Goal: Find specific page/section

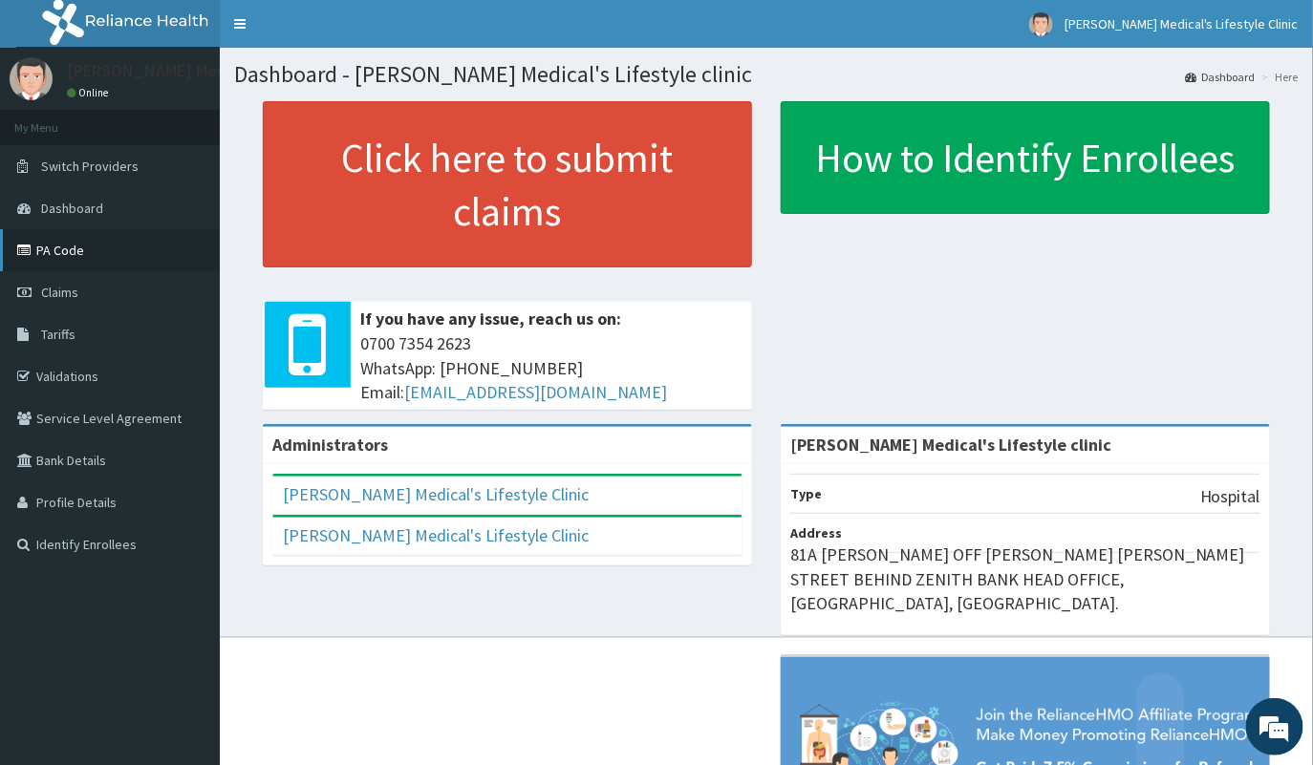
click at [87, 246] on link "PA Code" at bounding box center [110, 250] width 220 height 42
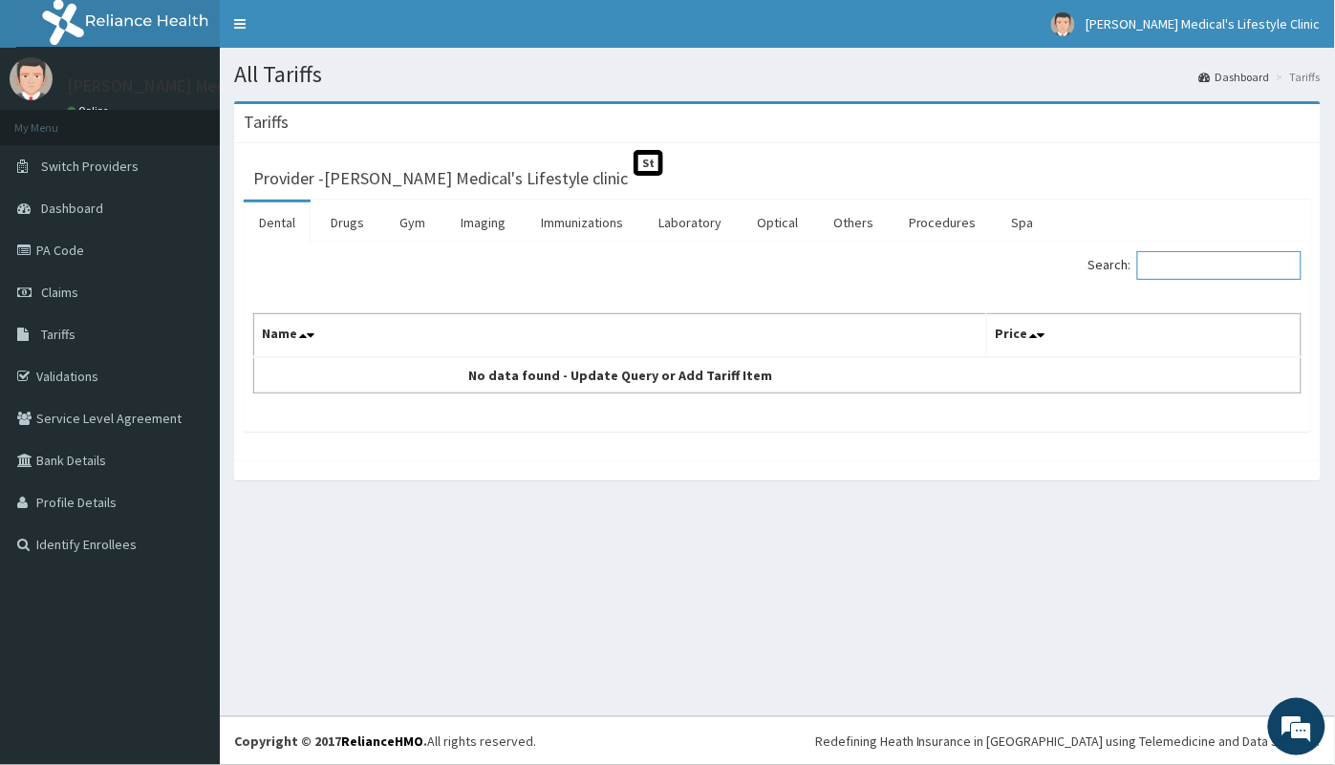
click at [1199, 263] on input "Search:" at bounding box center [1219, 265] width 164 height 29
click at [917, 227] on link "Procedures" at bounding box center [942, 223] width 98 height 40
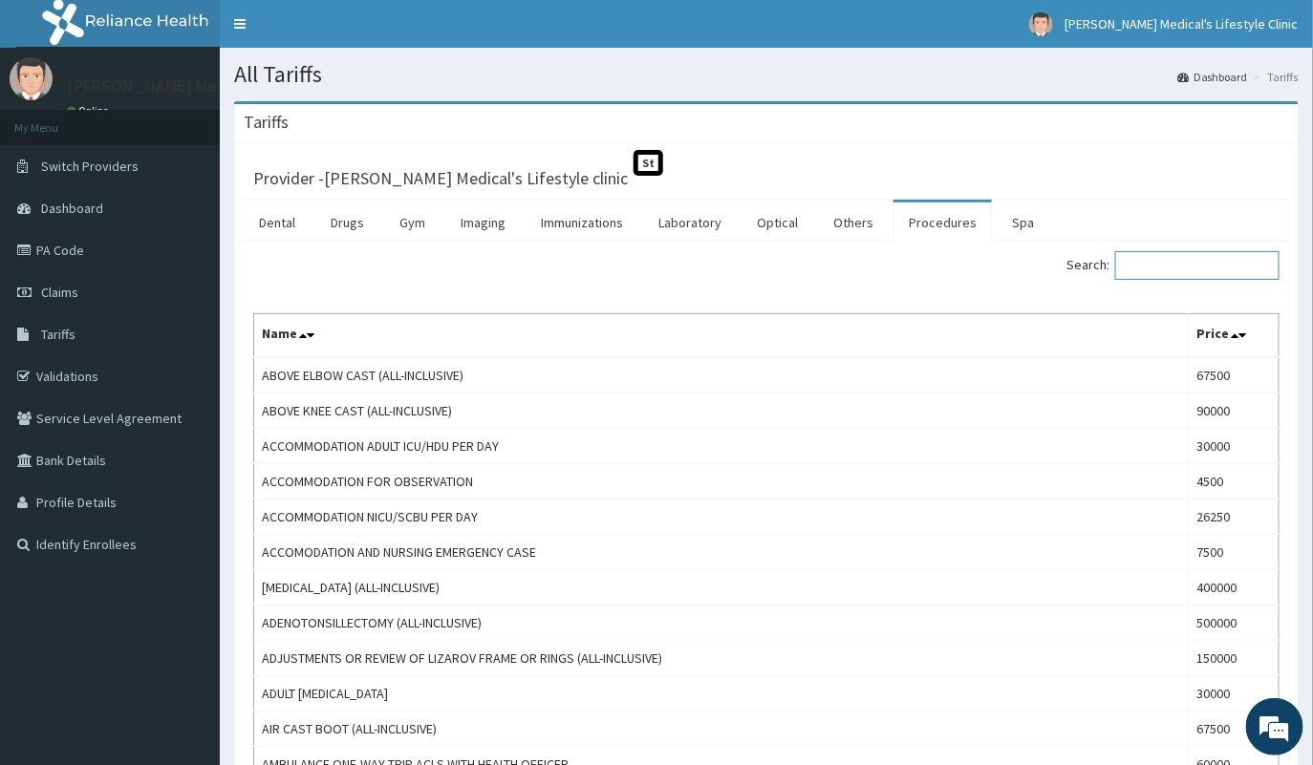
click at [1166, 267] on input "Search:" at bounding box center [1197, 265] width 164 height 29
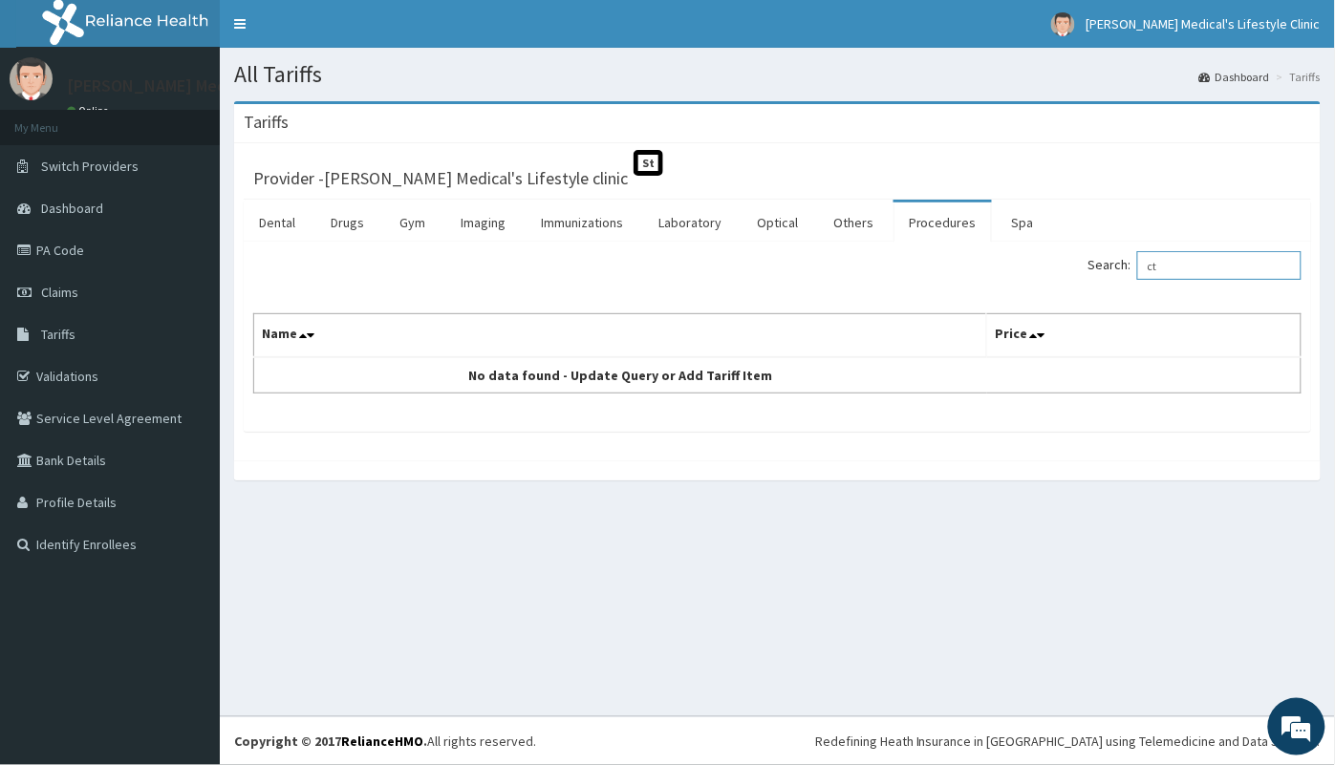
type input "c"
type input "C"
type input "CT BRAIN"
click at [77, 245] on link "PA Code" at bounding box center [110, 250] width 220 height 42
